Goal: Task Accomplishment & Management: Use online tool/utility

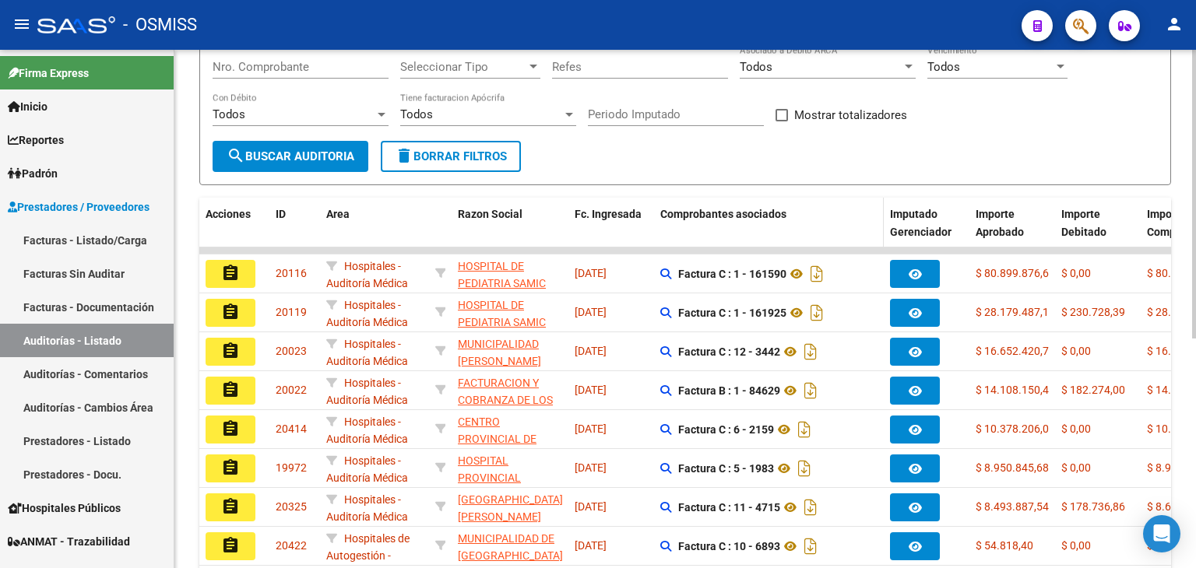
scroll to position [234, 0]
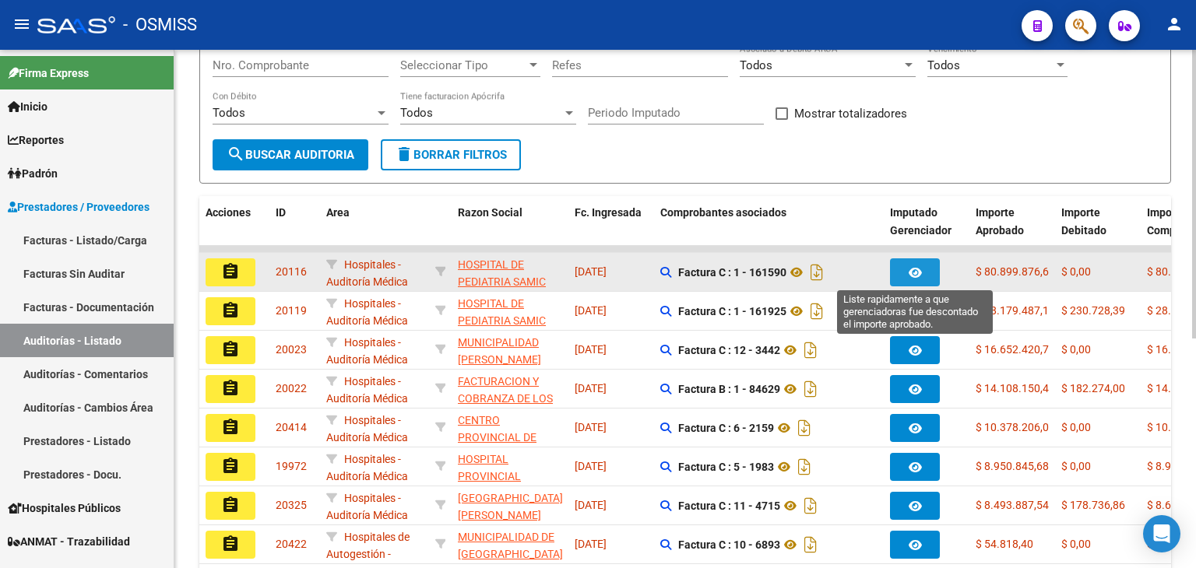
click at [898, 268] on button "button" at bounding box center [915, 272] width 50 height 28
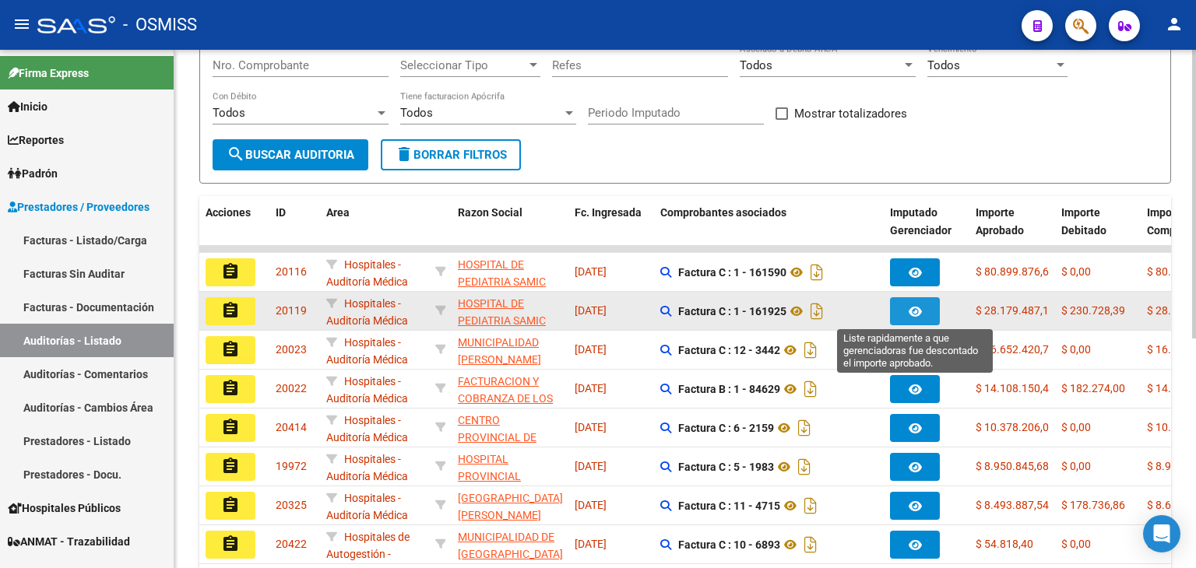
click at [908, 307] on icon "button" at bounding box center [914, 312] width 13 height 12
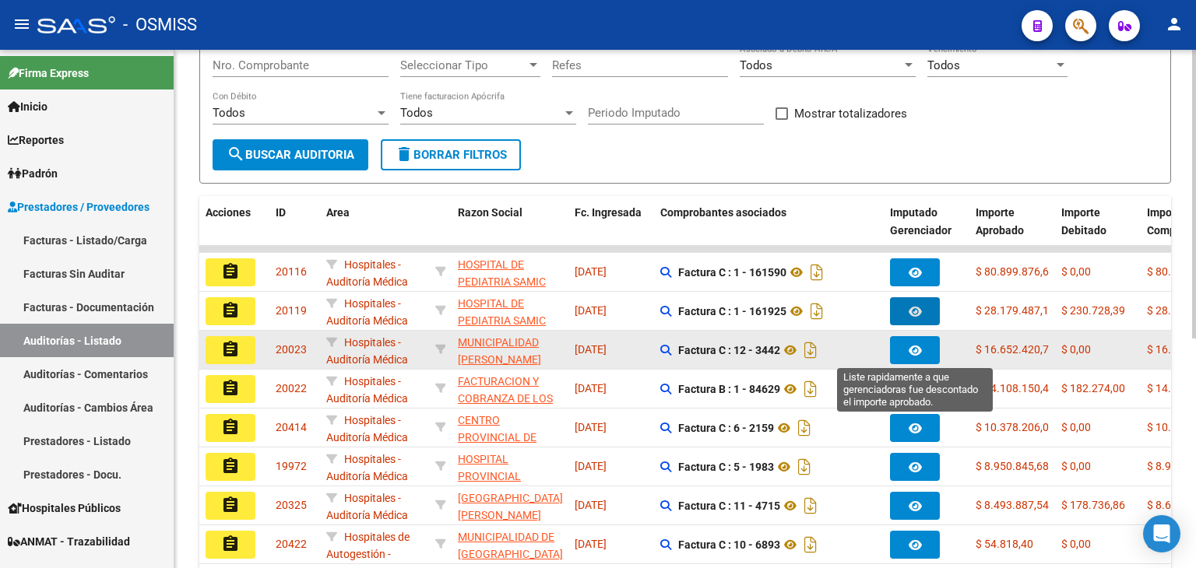
click at [903, 342] on button "button" at bounding box center [915, 350] width 50 height 28
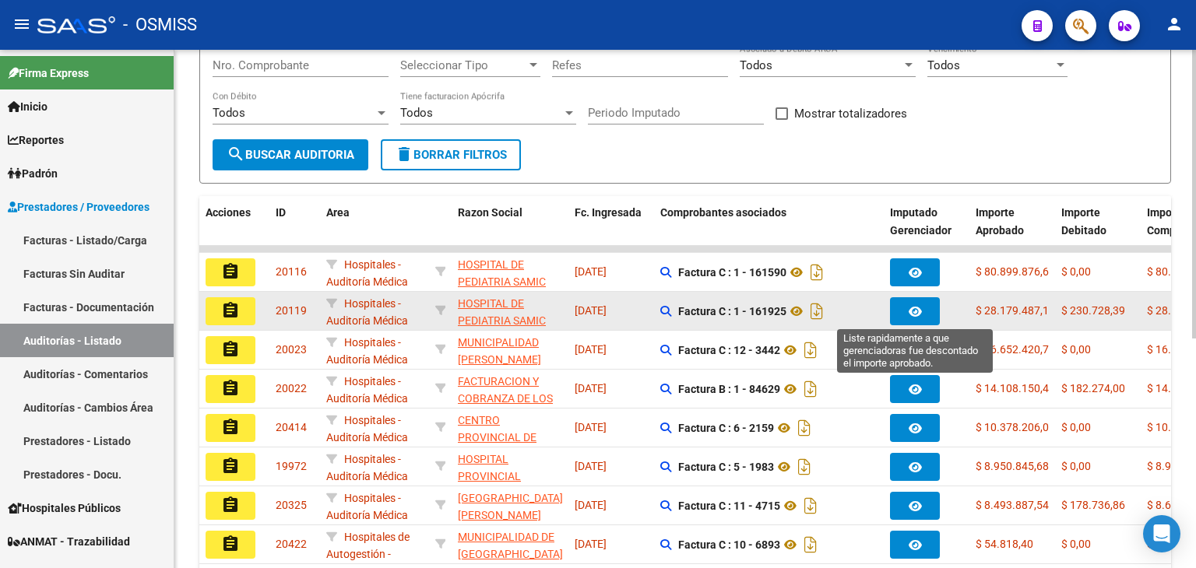
click at [931, 317] on button "button" at bounding box center [915, 311] width 50 height 28
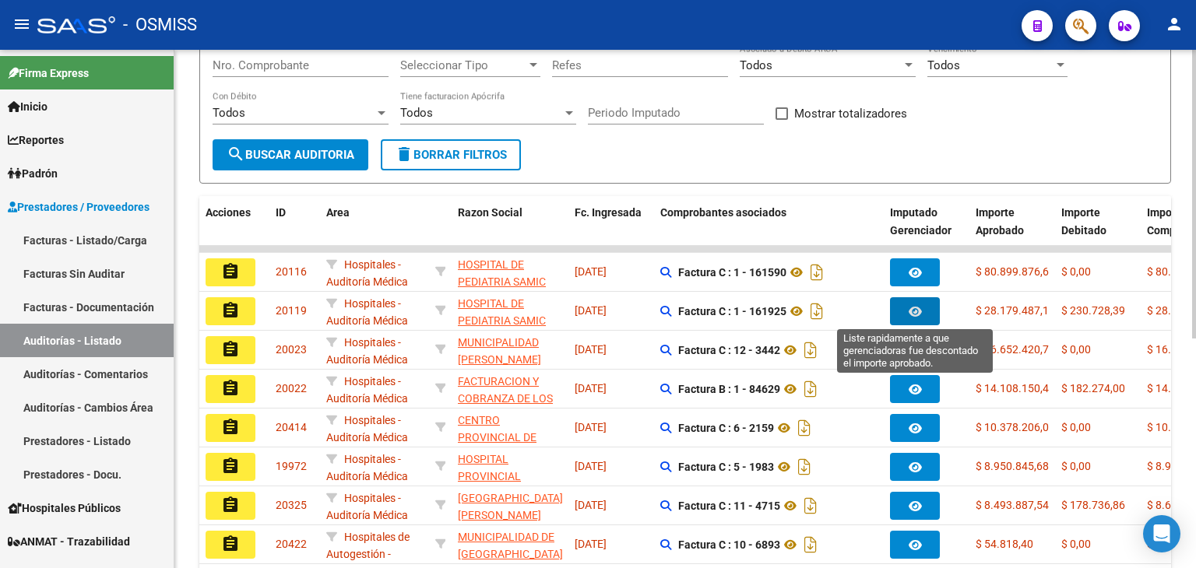
click at [1061, 127] on div "Filtros Id Seleccionar Gerenciador Seleccionar Gerenciador Hospital CUIT/Nombre…" at bounding box center [684, 43] width 945 height 192
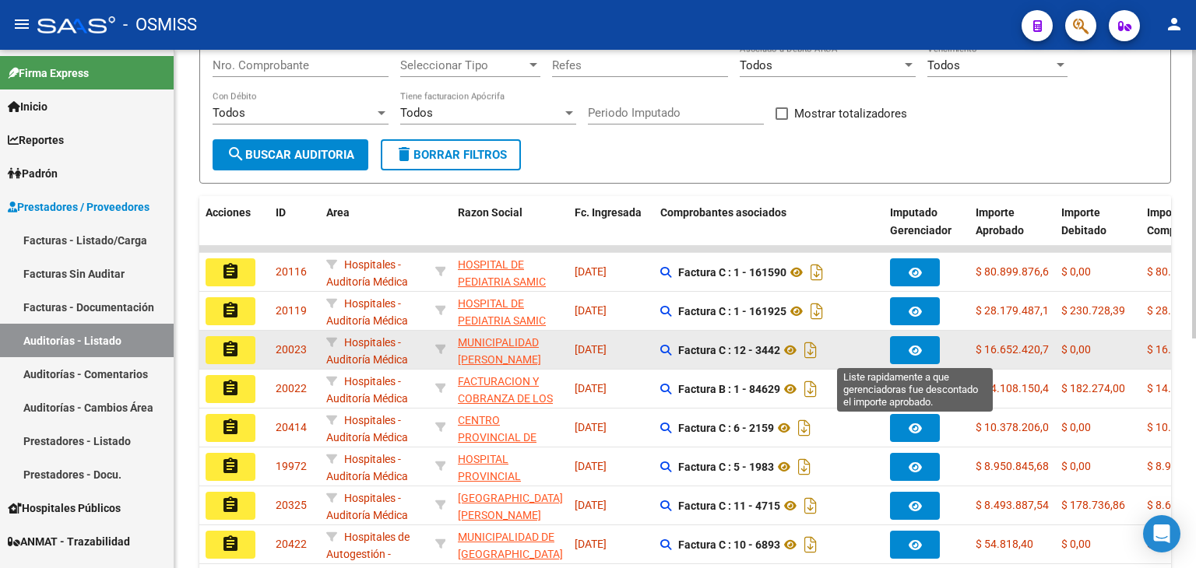
click at [915, 346] on icon "button" at bounding box center [914, 351] width 13 height 12
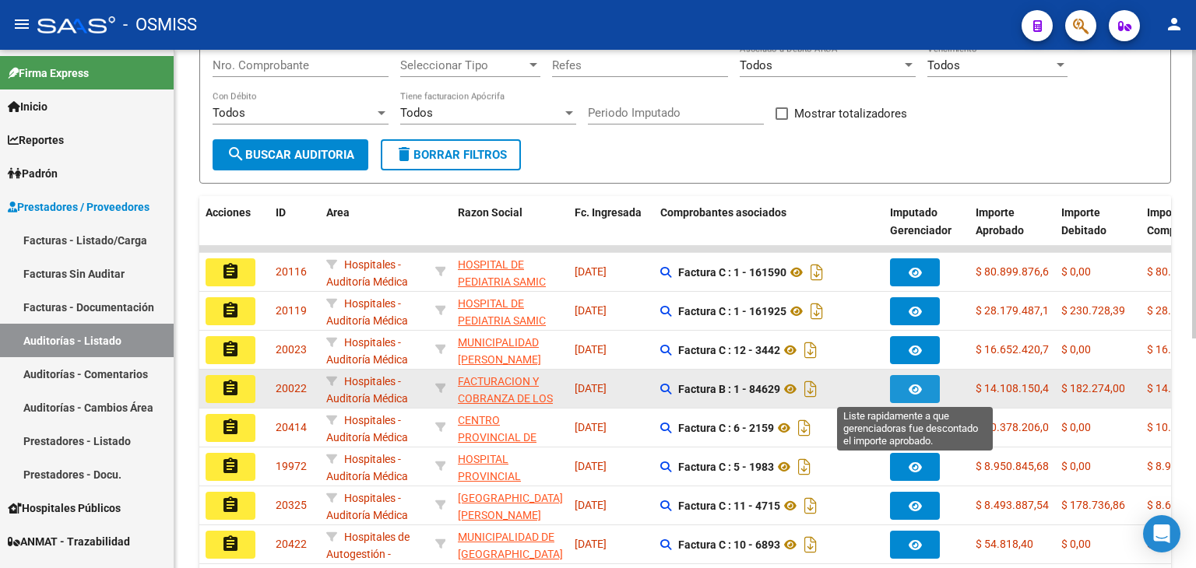
click at [928, 388] on button "button" at bounding box center [915, 389] width 50 height 28
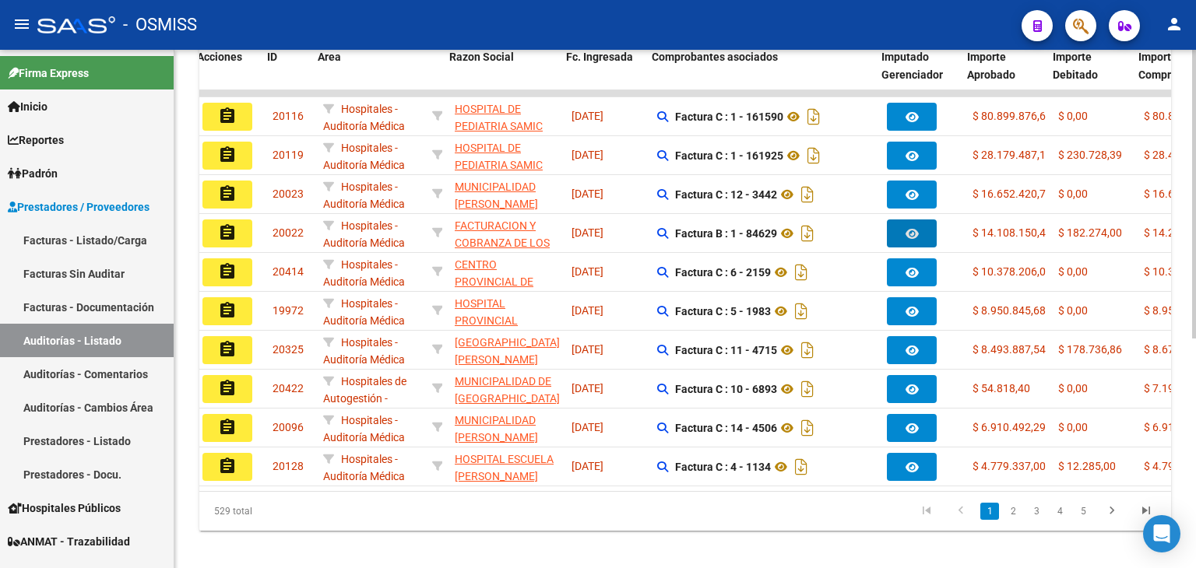
scroll to position [0, 0]
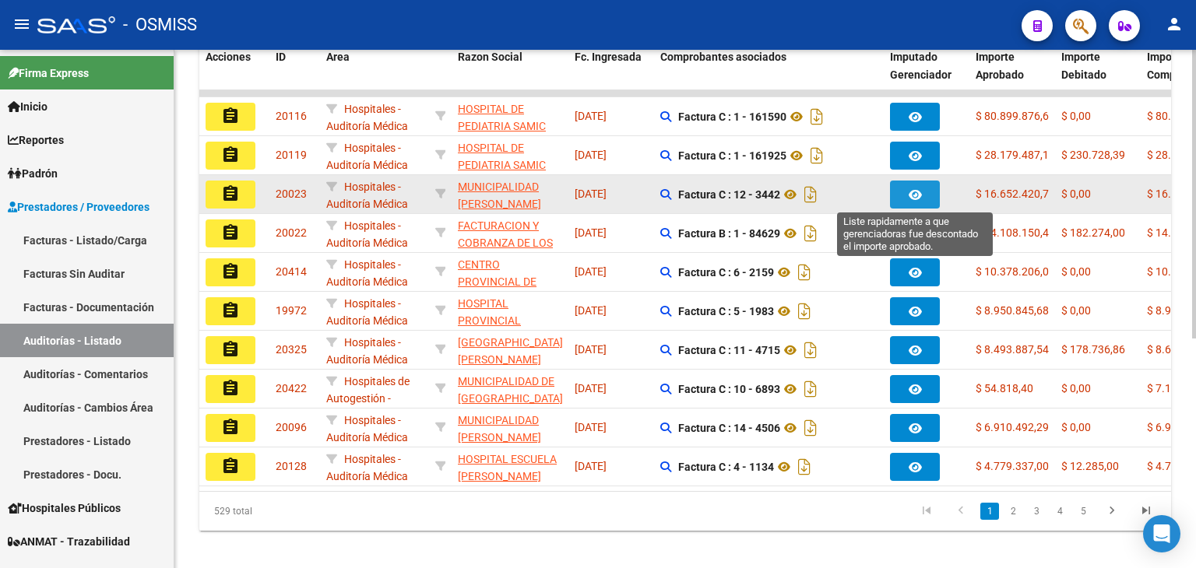
click at [919, 191] on icon "button" at bounding box center [914, 195] width 13 height 12
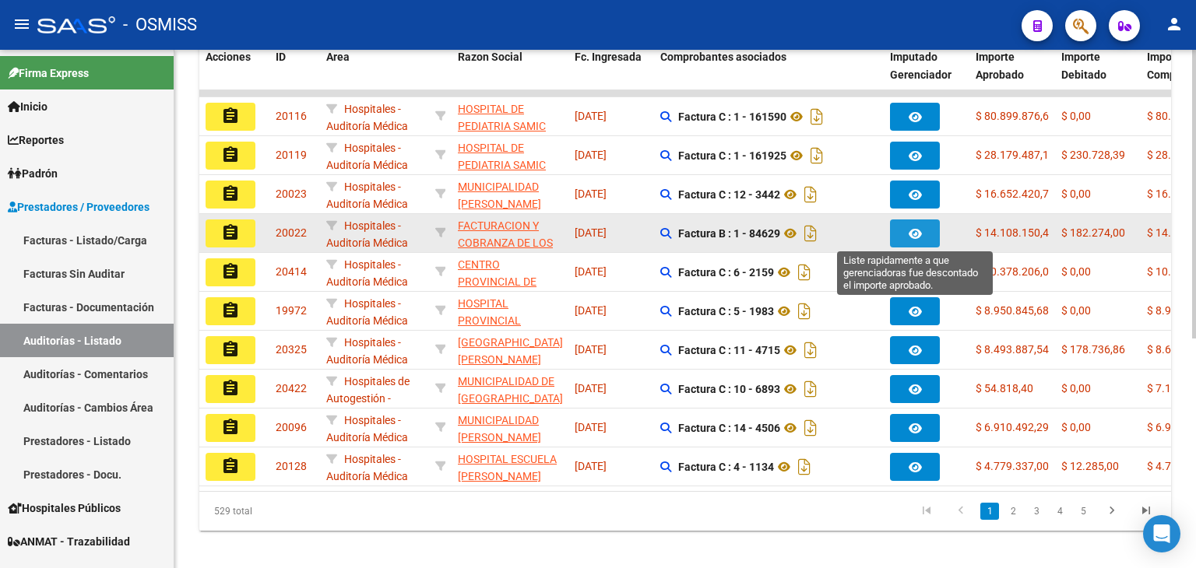
click at [922, 234] on button "button" at bounding box center [915, 233] width 50 height 28
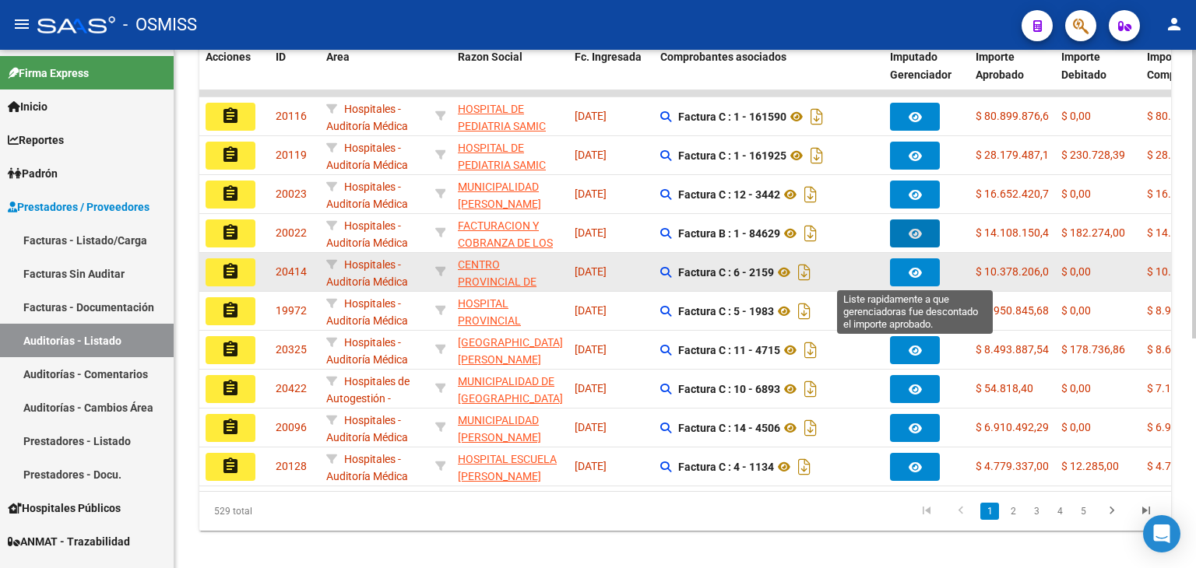
click at [915, 275] on icon "button" at bounding box center [914, 273] width 13 height 12
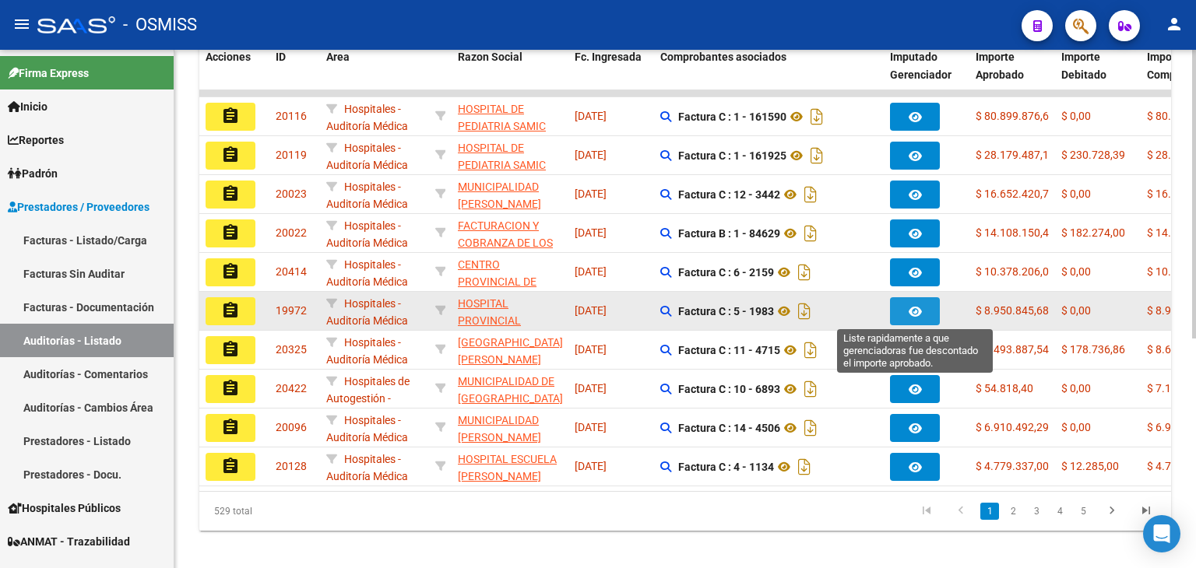
click at [903, 311] on button "button" at bounding box center [915, 311] width 50 height 28
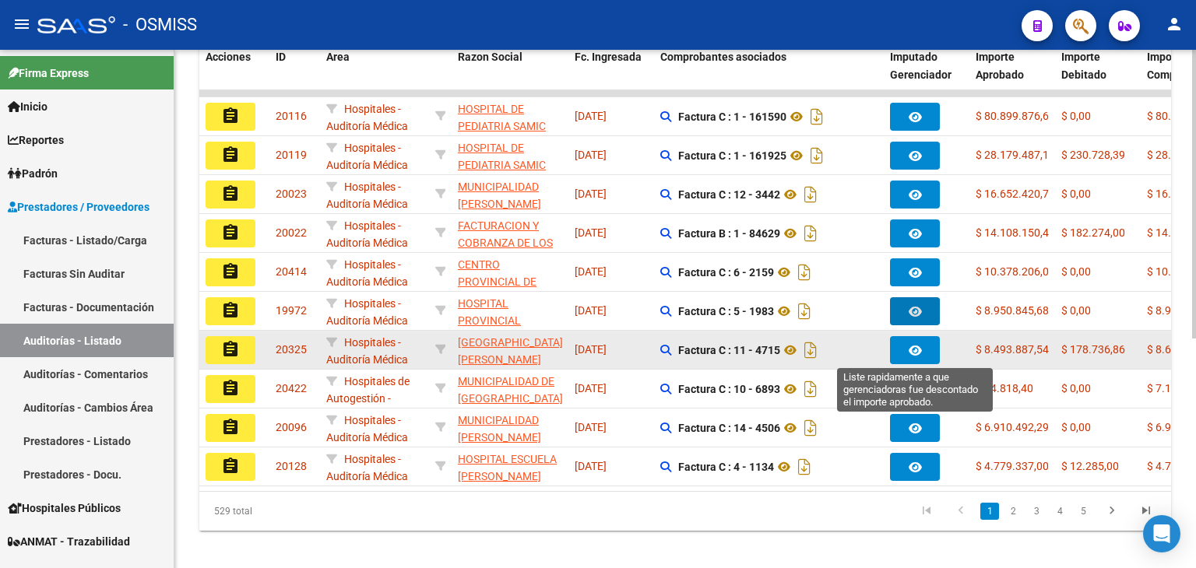
click at [906, 346] on button "button" at bounding box center [915, 350] width 50 height 28
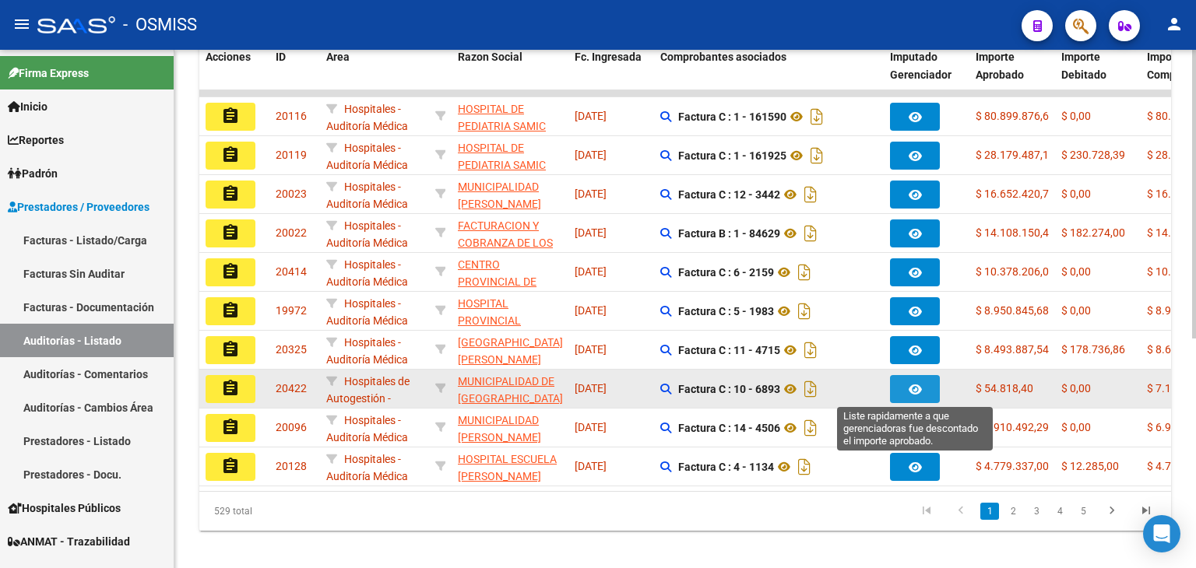
click at [909, 384] on icon "button" at bounding box center [914, 390] width 13 height 12
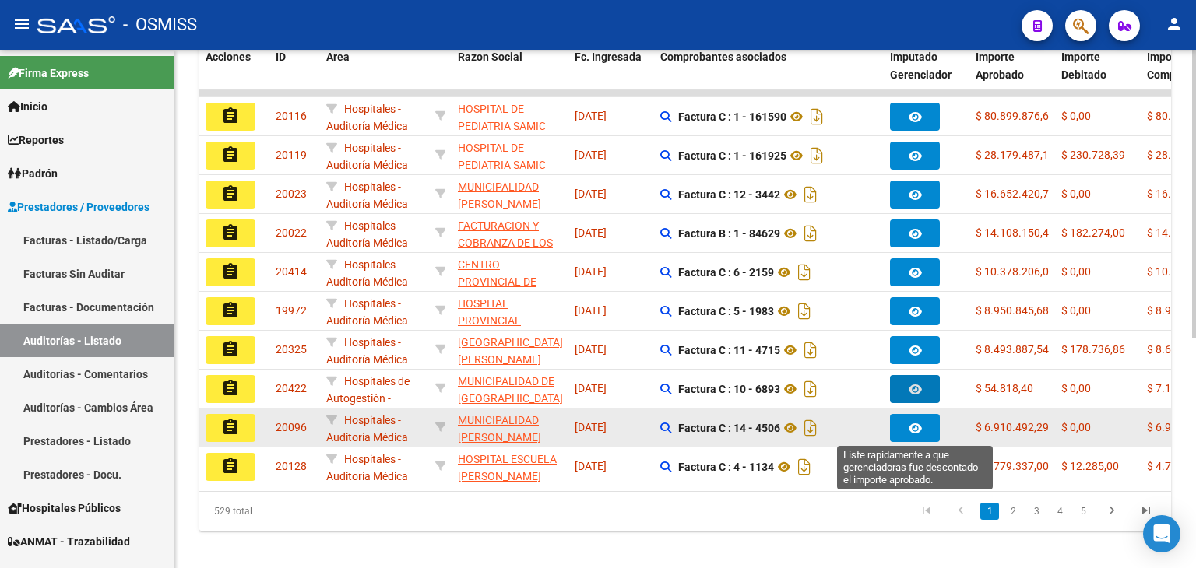
click at [909, 427] on icon "button" at bounding box center [914, 429] width 13 height 12
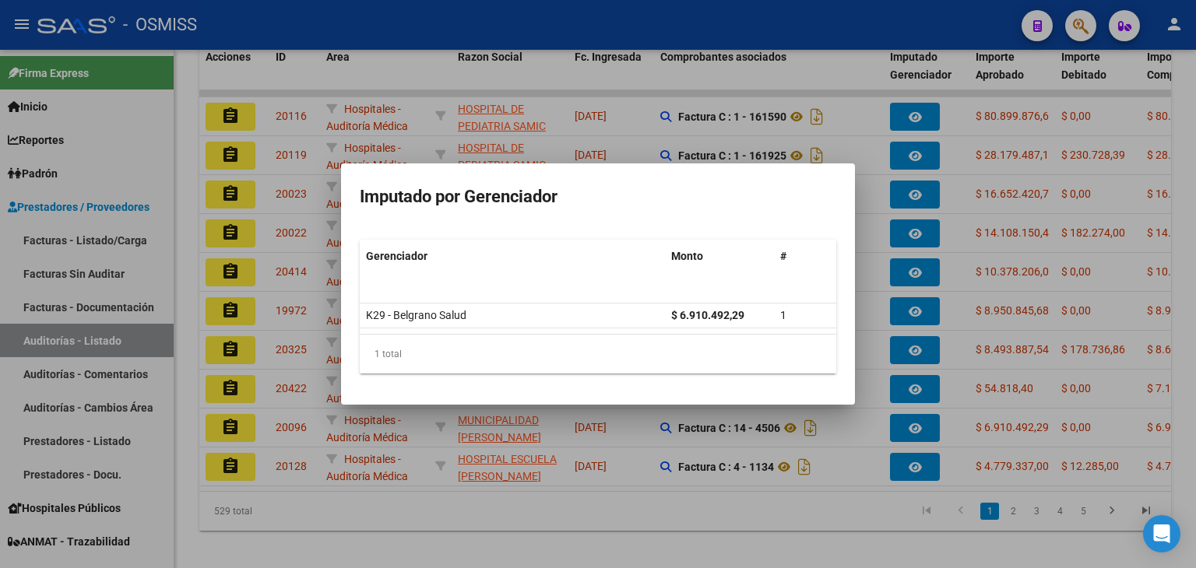
click at [902, 461] on div at bounding box center [598, 284] width 1196 height 568
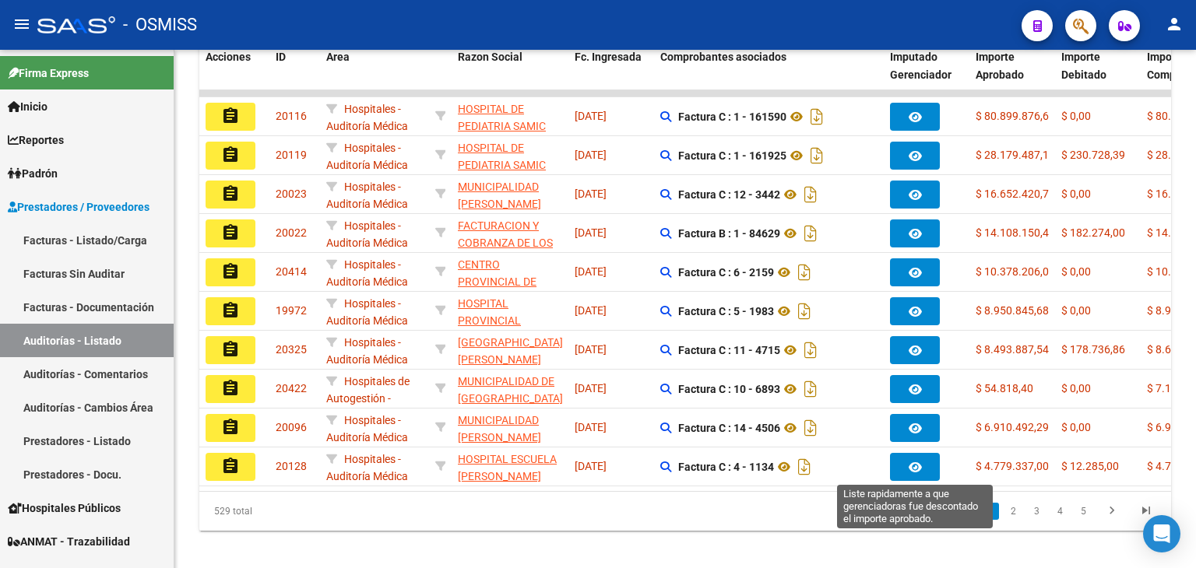
click at [902, 461] on button "button" at bounding box center [915, 467] width 50 height 28
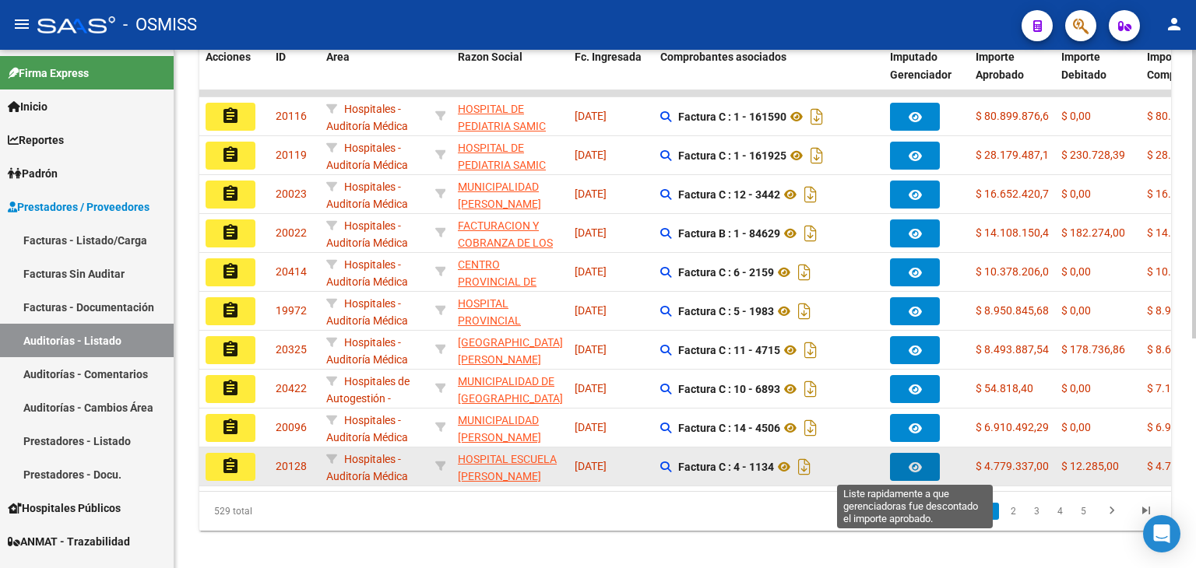
click at [906, 465] on button "button" at bounding box center [915, 467] width 50 height 28
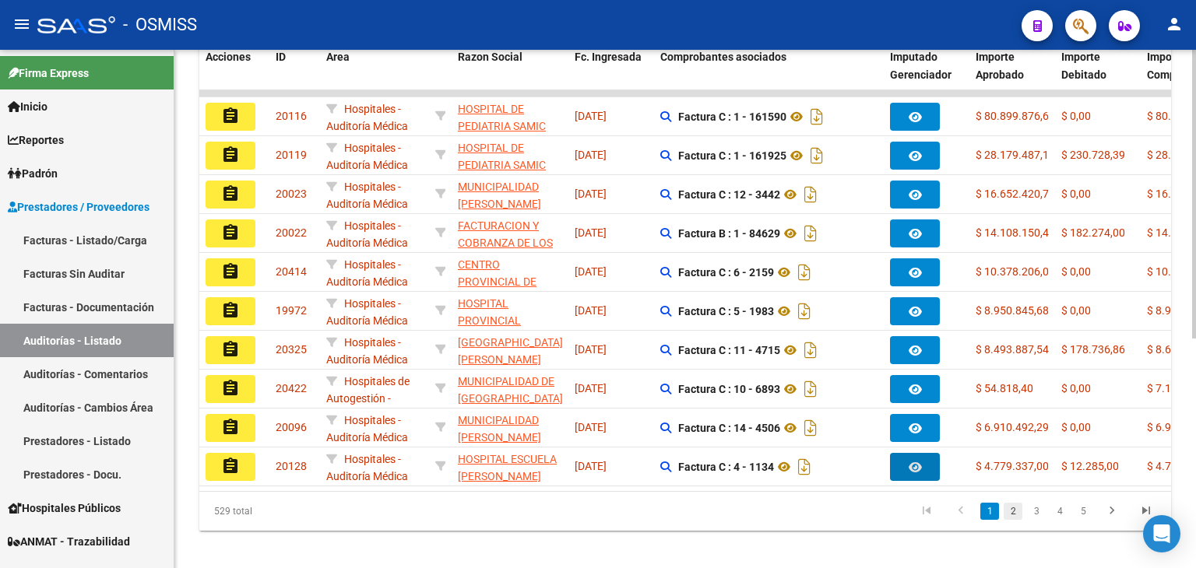
click at [1014, 520] on link "2" at bounding box center [1012, 511] width 19 height 17
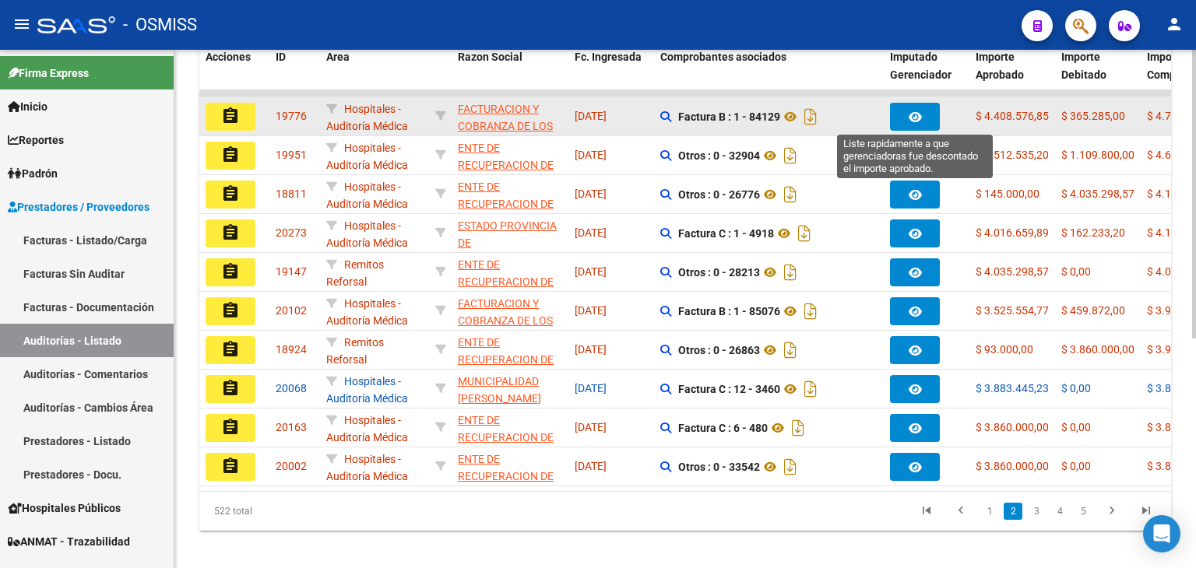
click at [926, 103] on button "button" at bounding box center [915, 117] width 50 height 28
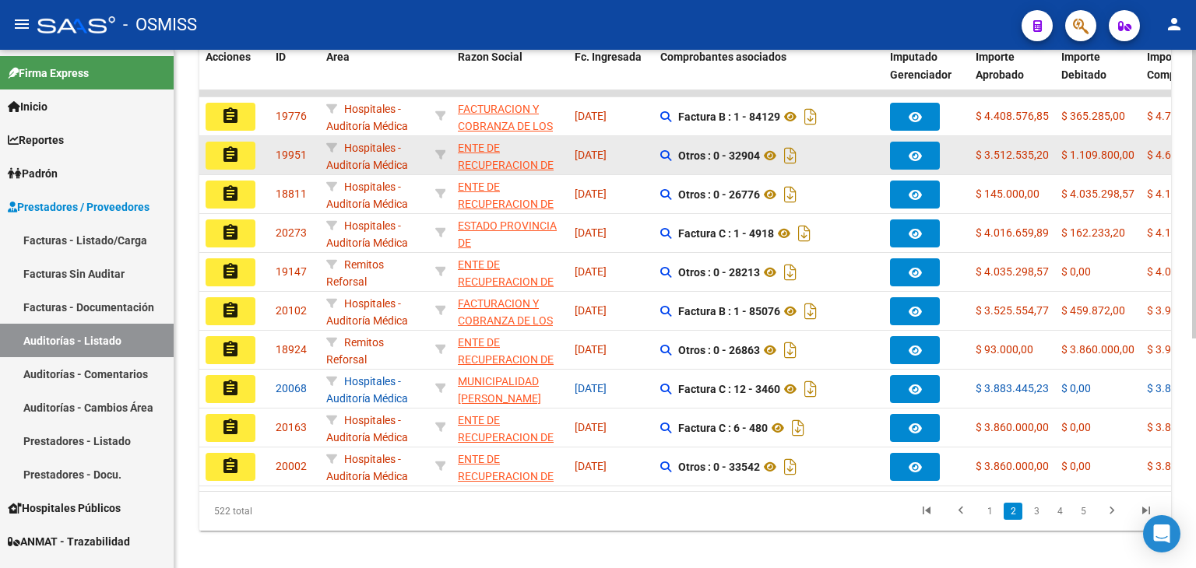
click at [909, 167] on datatable-body-cell at bounding box center [926, 155] width 86 height 38
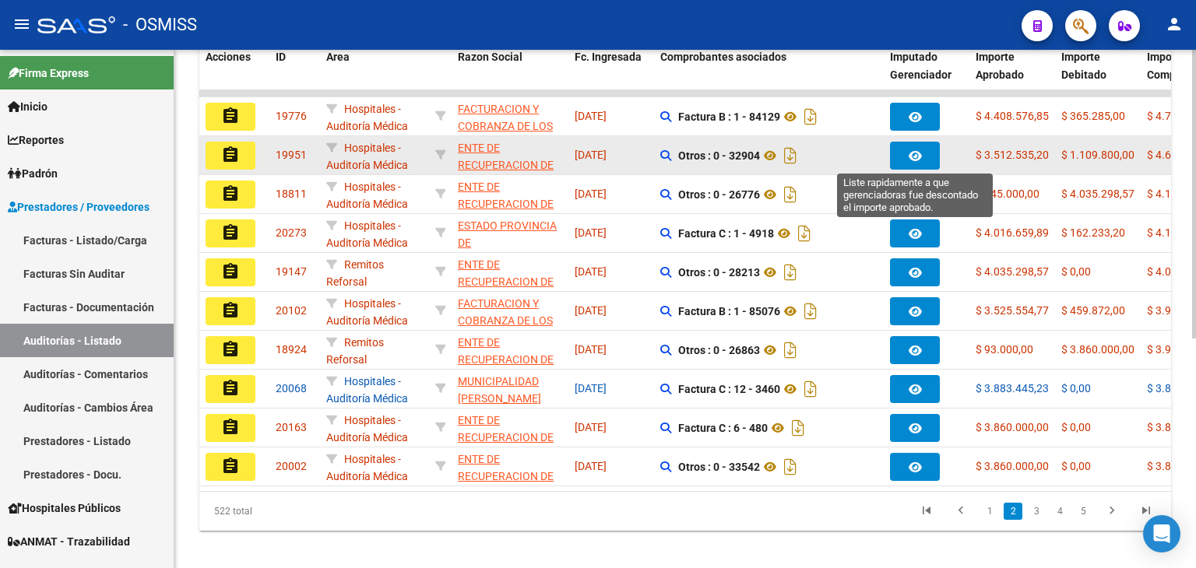
click at [908, 152] on icon "button" at bounding box center [914, 156] width 13 height 12
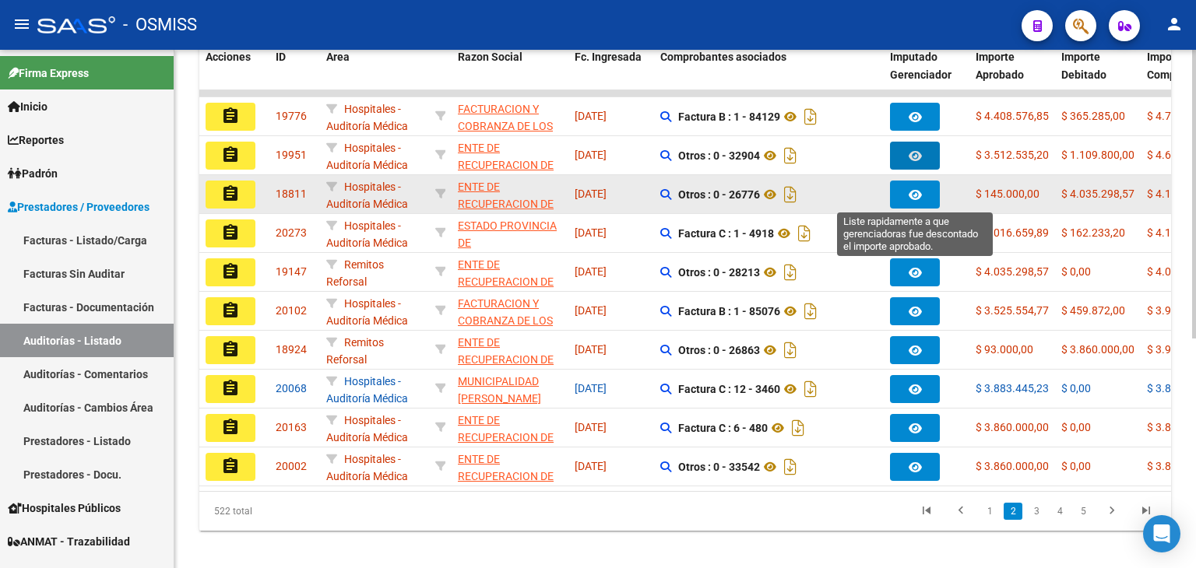
click at [912, 196] on icon "button" at bounding box center [914, 195] width 13 height 12
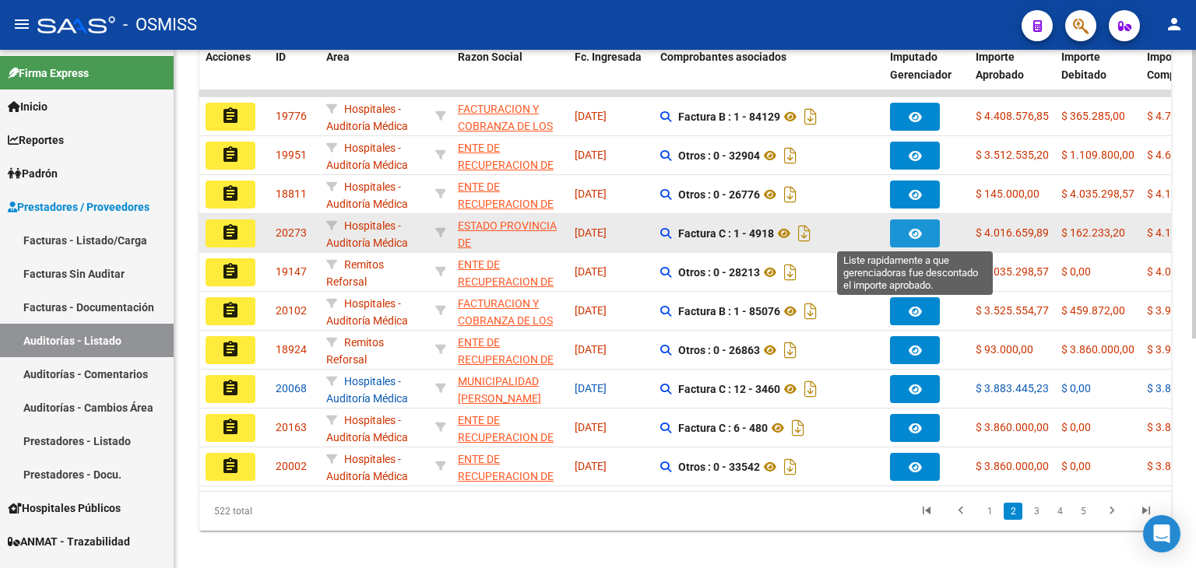
click at [912, 241] on button "button" at bounding box center [915, 233] width 50 height 28
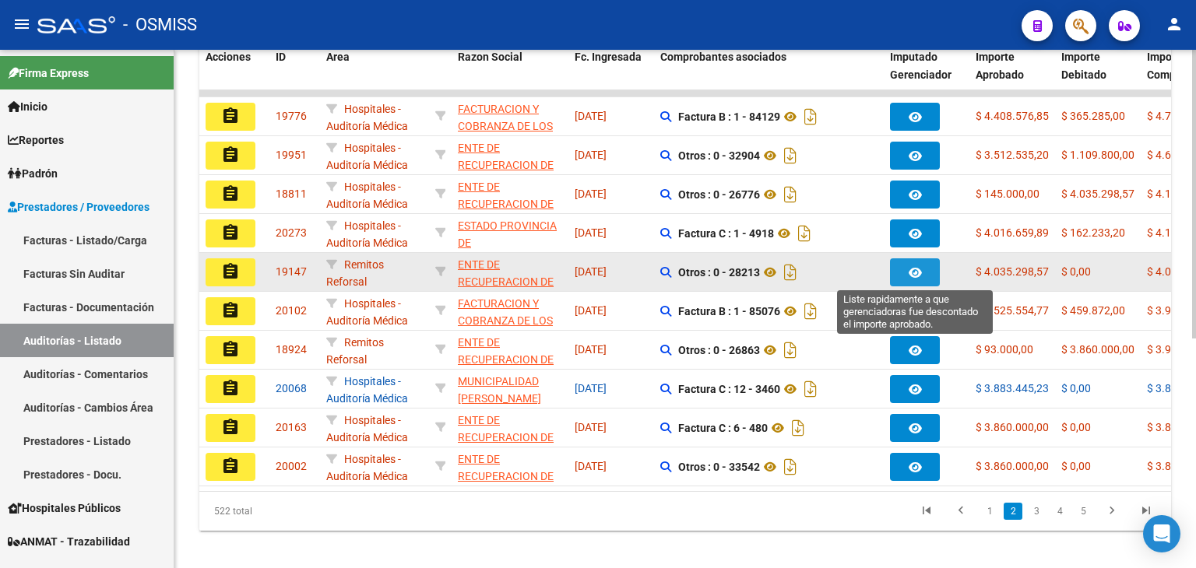
click at [915, 267] on icon "button" at bounding box center [914, 273] width 13 height 12
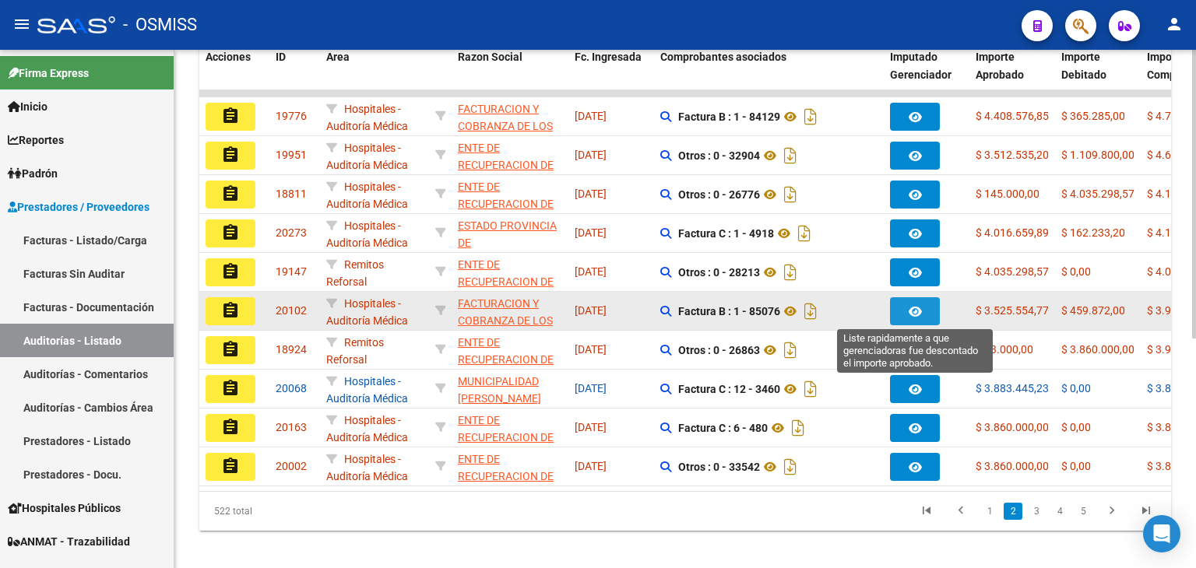
click at [918, 307] on icon "button" at bounding box center [914, 312] width 13 height 12
